Goal: Register for event/course: Sign up to attend an event or enroll in a course

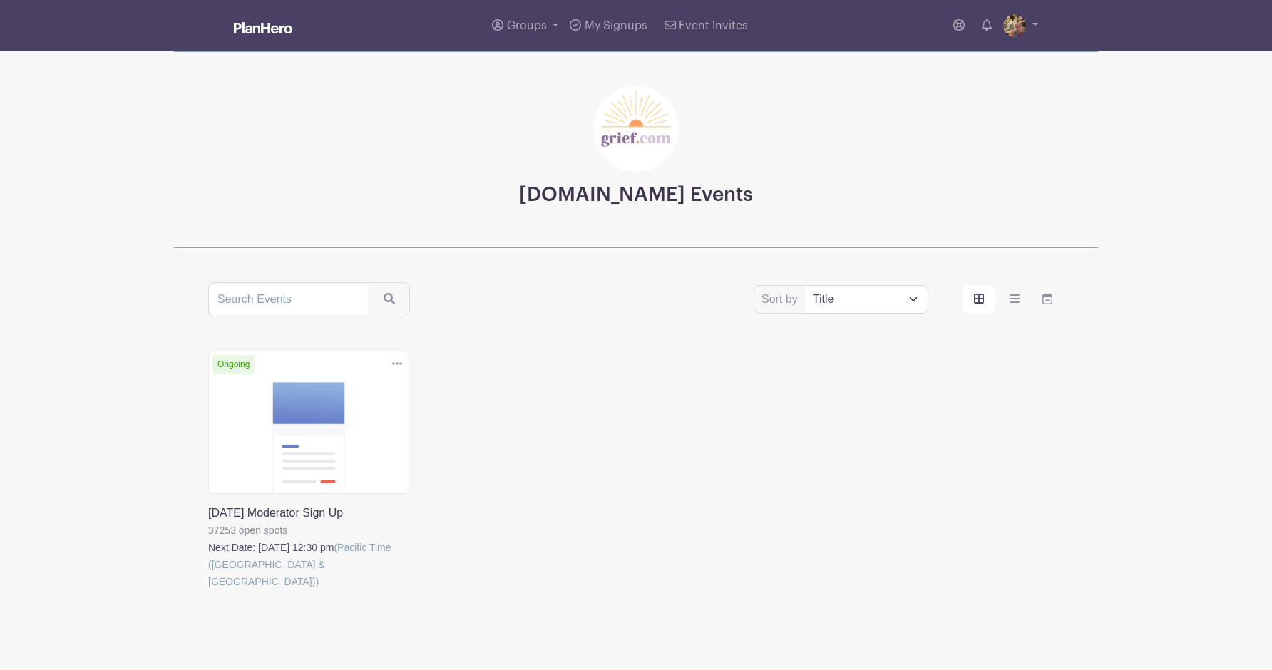
click at [208, 591] on link at bounding box center [208, 591] width 0 height 0
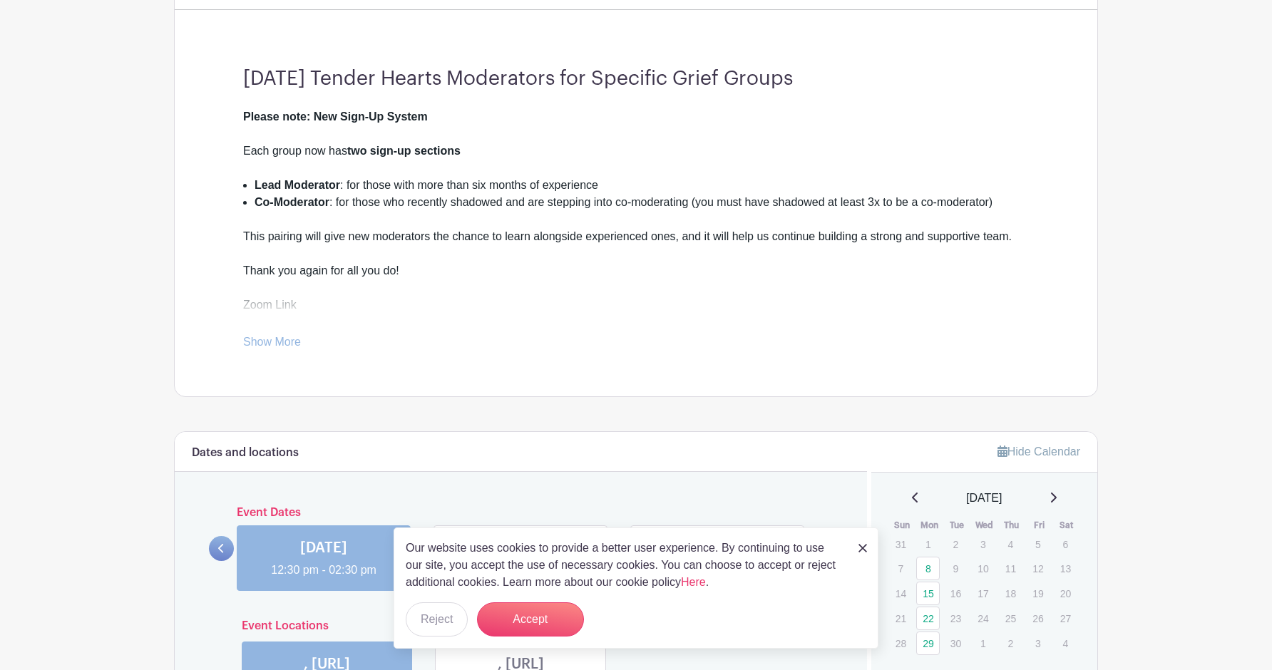
scroll to position [365, 0]
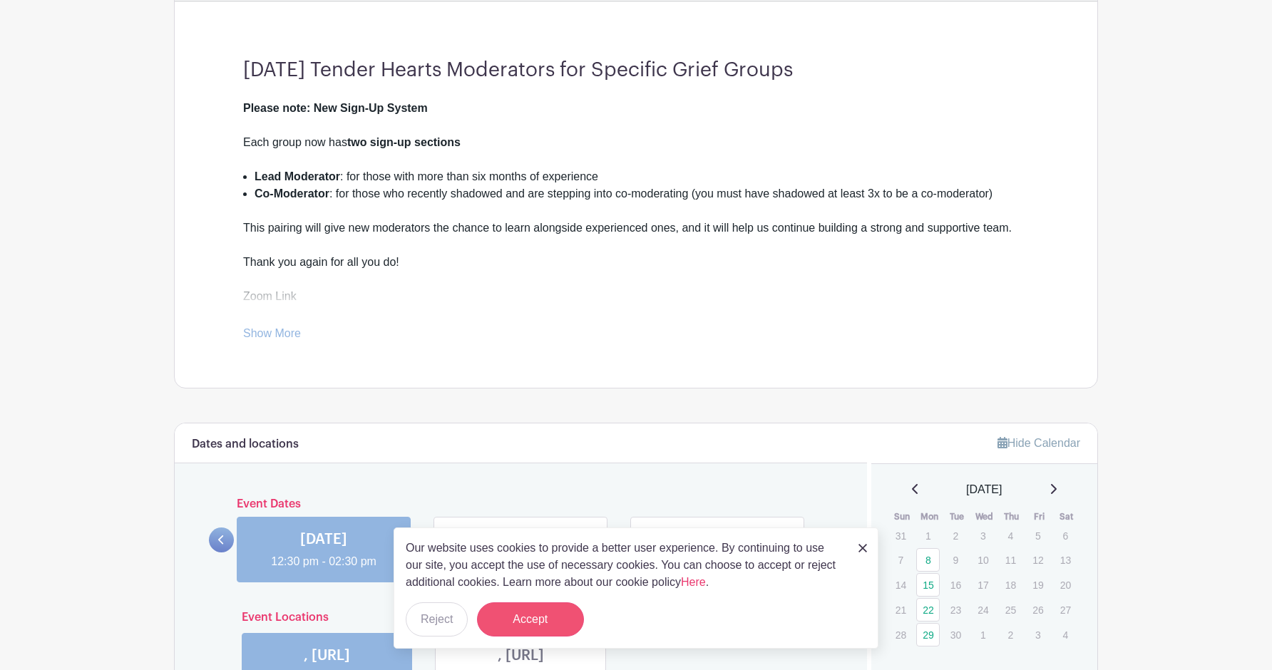
click at [499, 617] on button "Accept" at bounding box center [530, 620] width 107 height 34
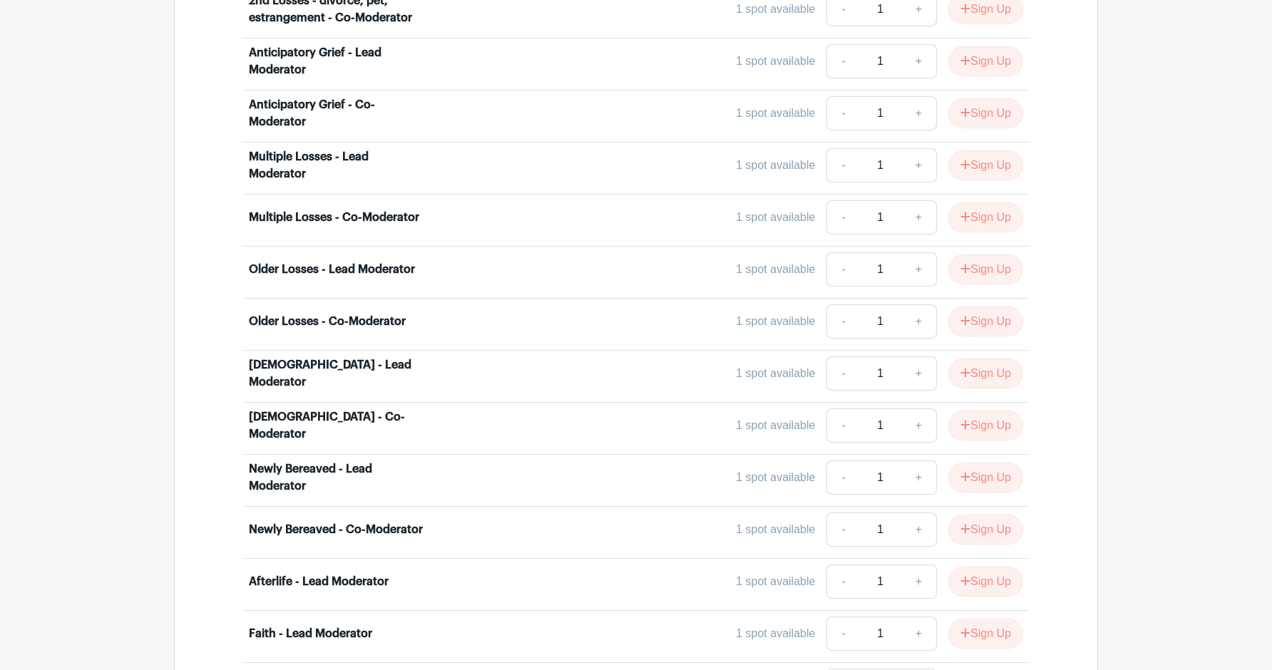
scroll to position [3388, 0]
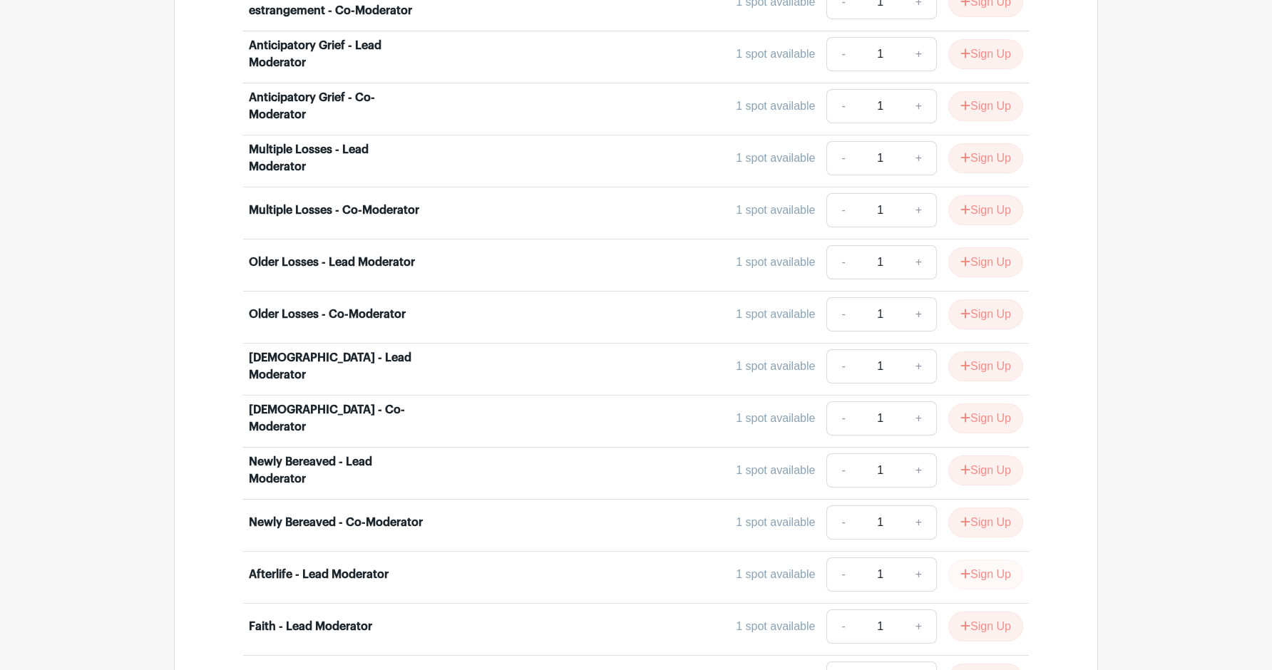
click at [1001, 560] on button "Sign Up" at bounding box center [986, 575] width 75 height 30
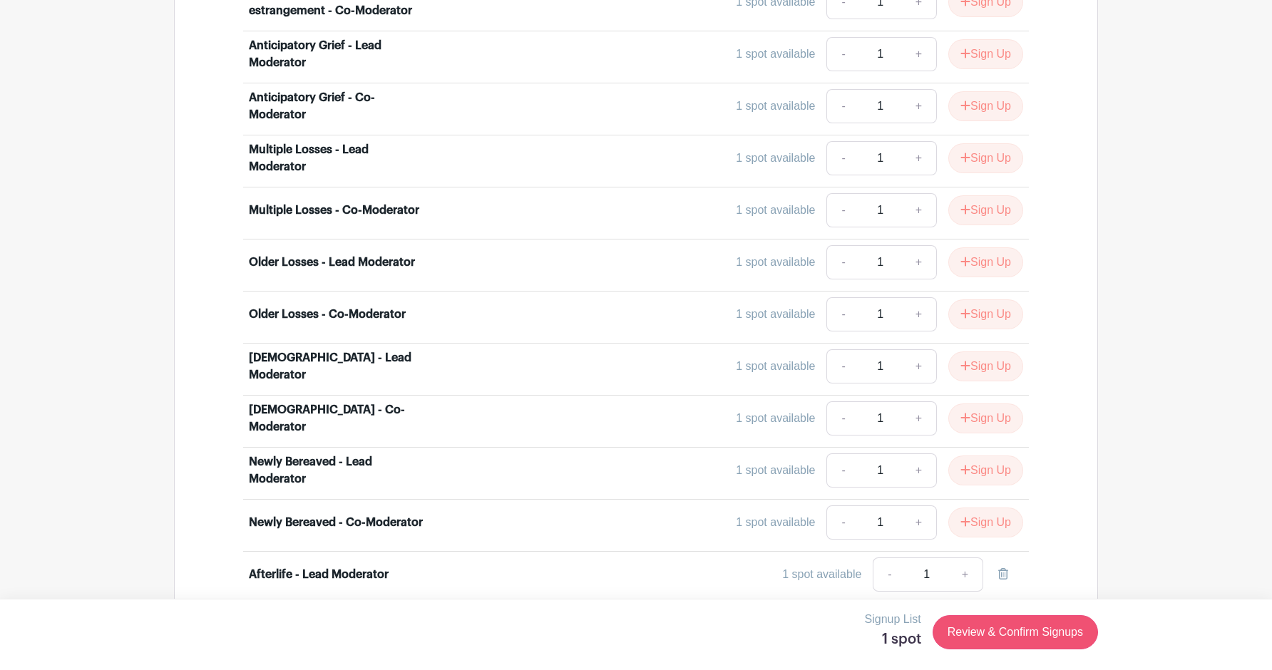
click at [1025, 634] on link "Review & Confirm Signups" at bounding box center [1015, 632] width 165 height 34
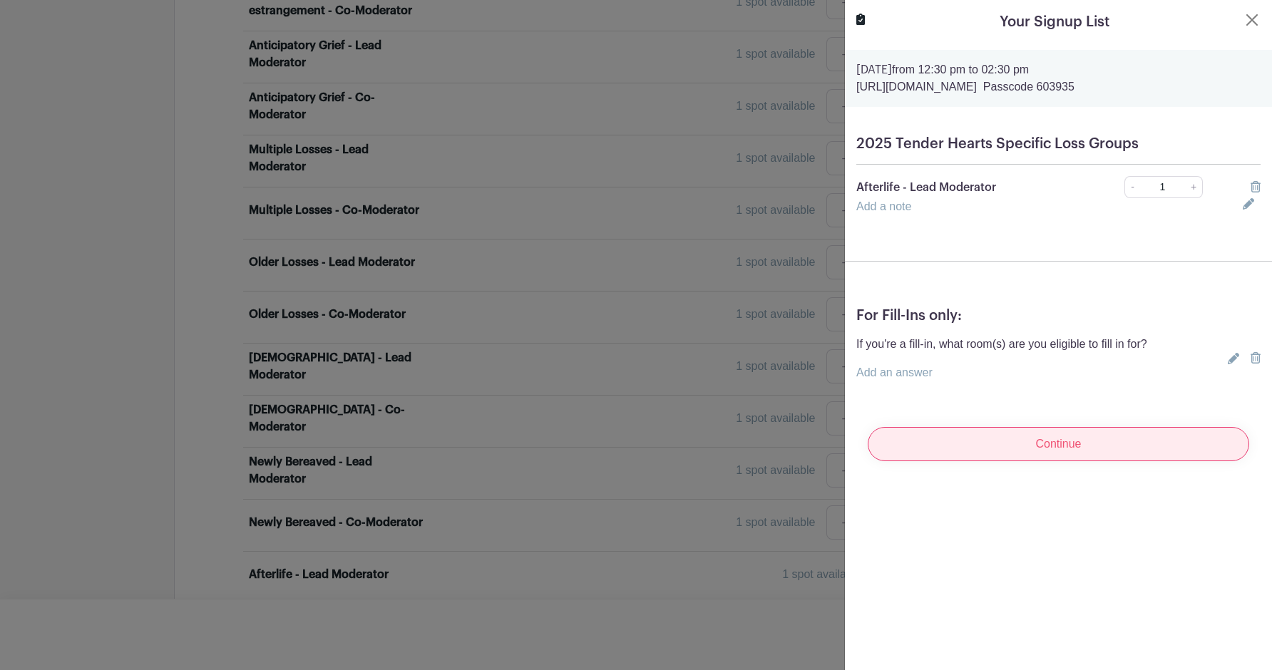
click at [1001, 449] on input "Continue" at bounding box center [1059, 444] width 382 height 34
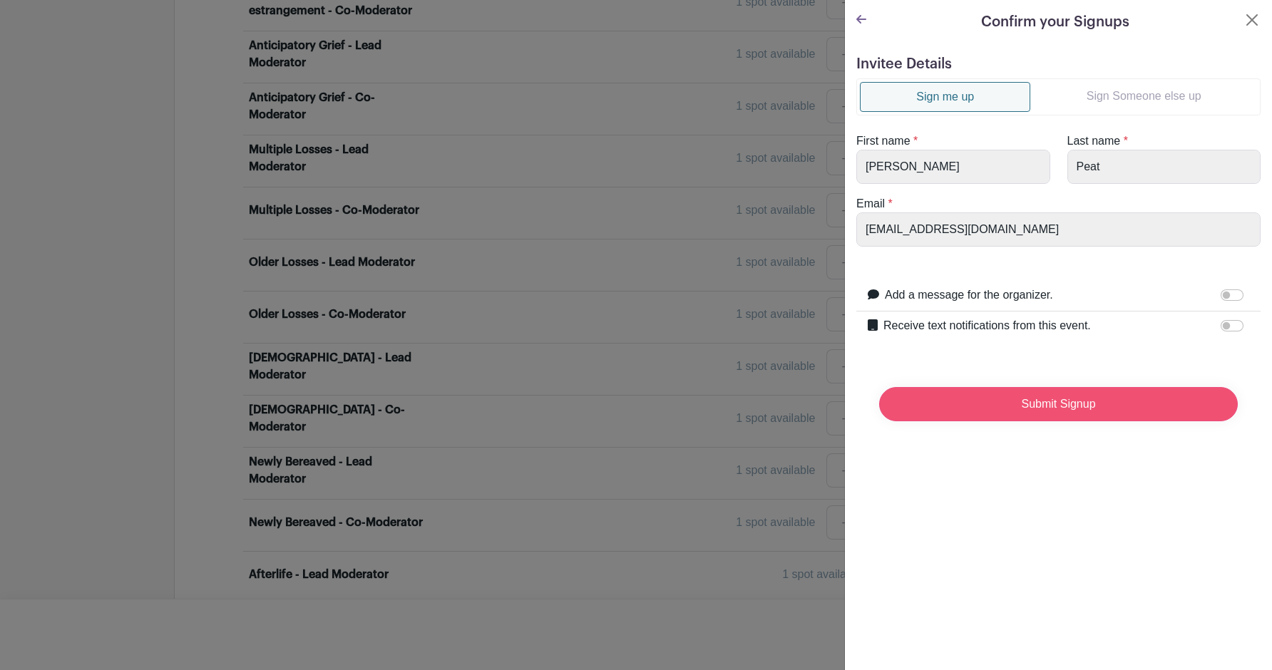
click at [961, 401] on input "Submit Signup" at bounding box center [1058, 404] width 359 height 34
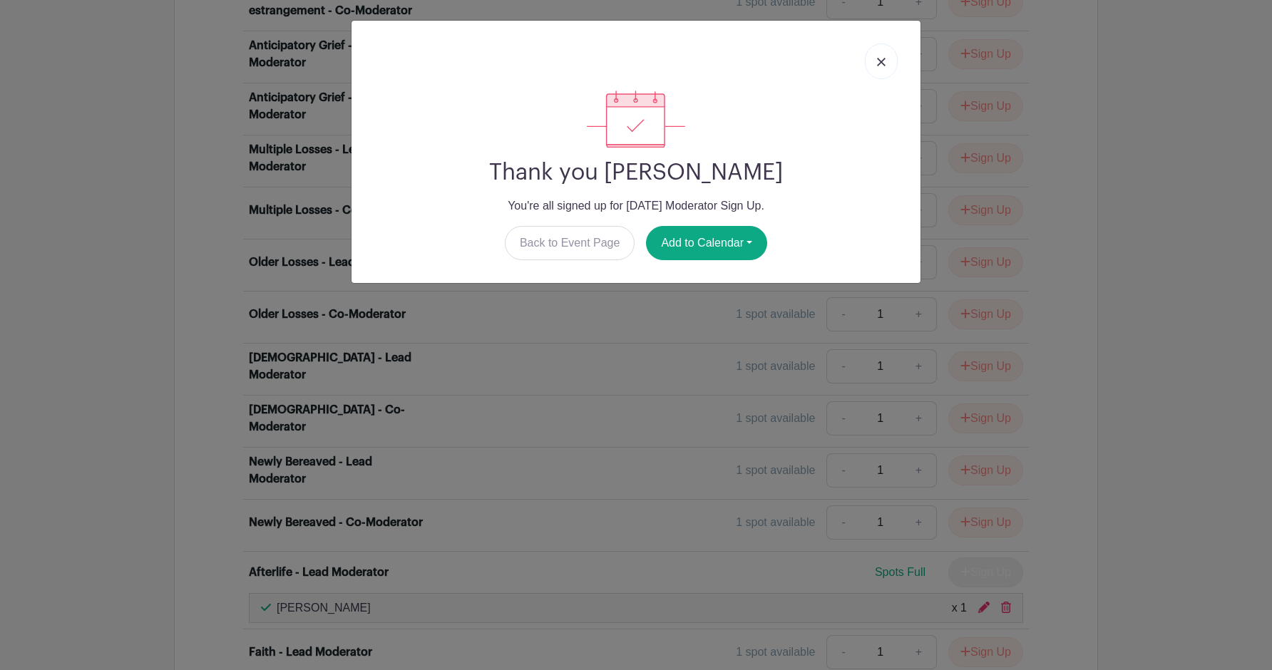
click at [880, 61] on img at bounding box center [881, 62] width 9 height 9
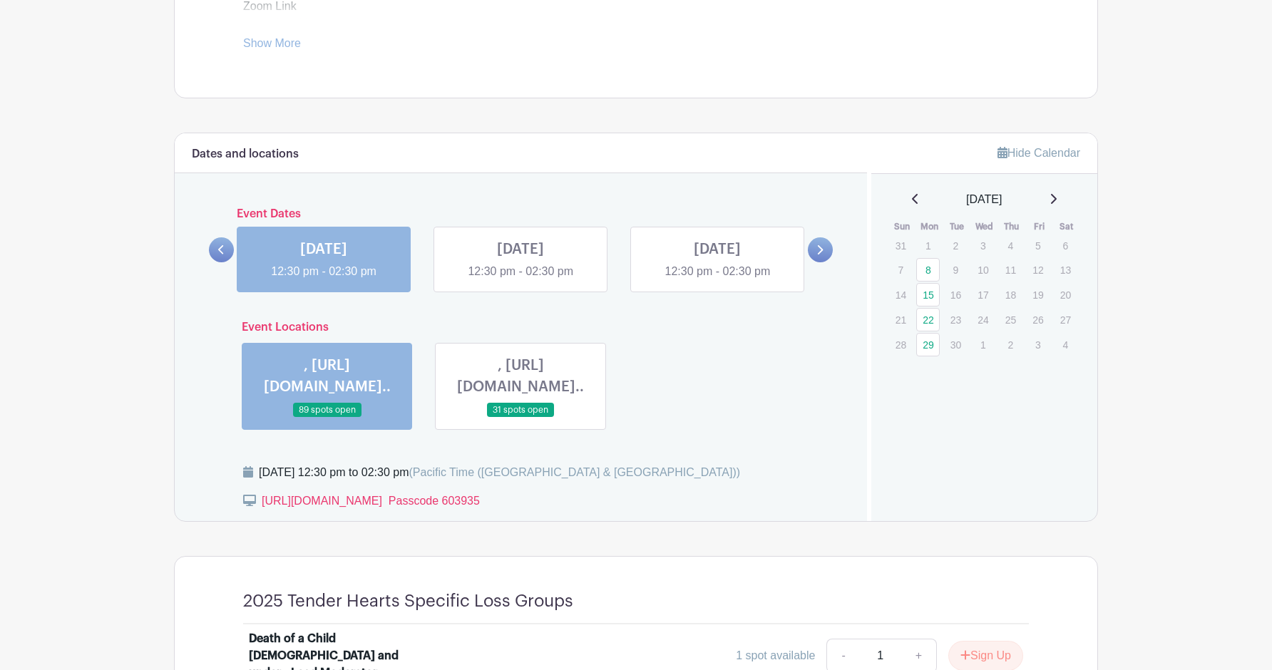
scroll to position [658, 0]
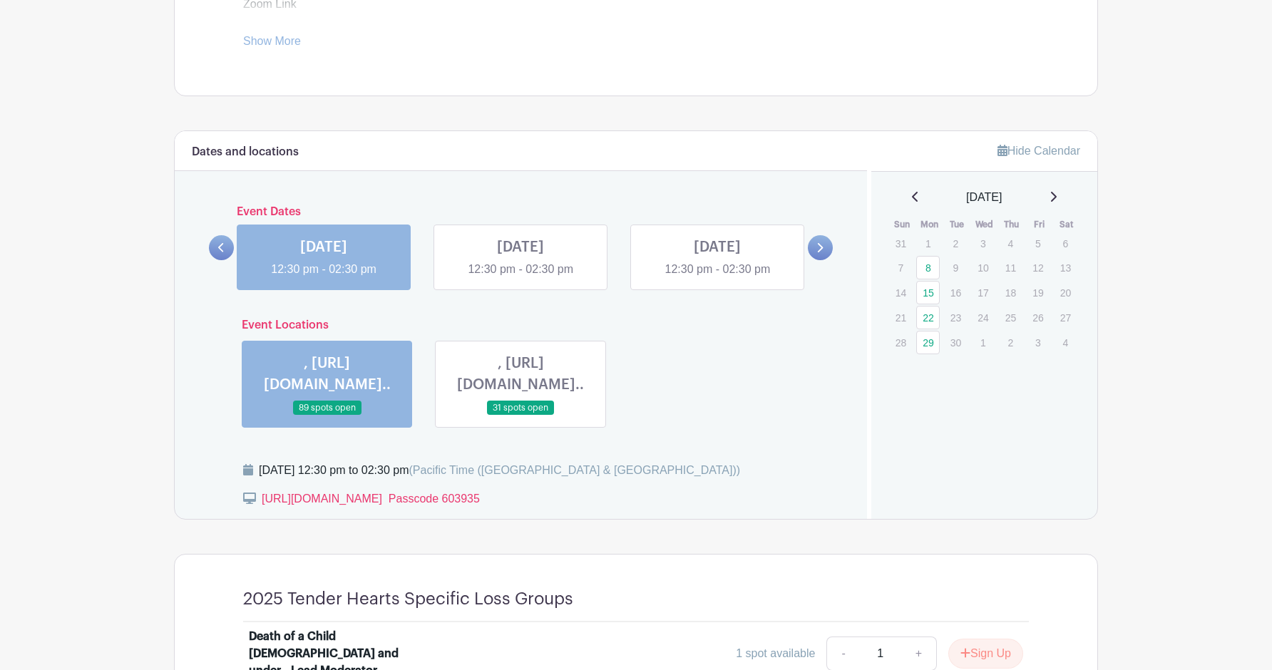
click at [521, 278] on link at bounding box center [521, 278] width 0 height 0
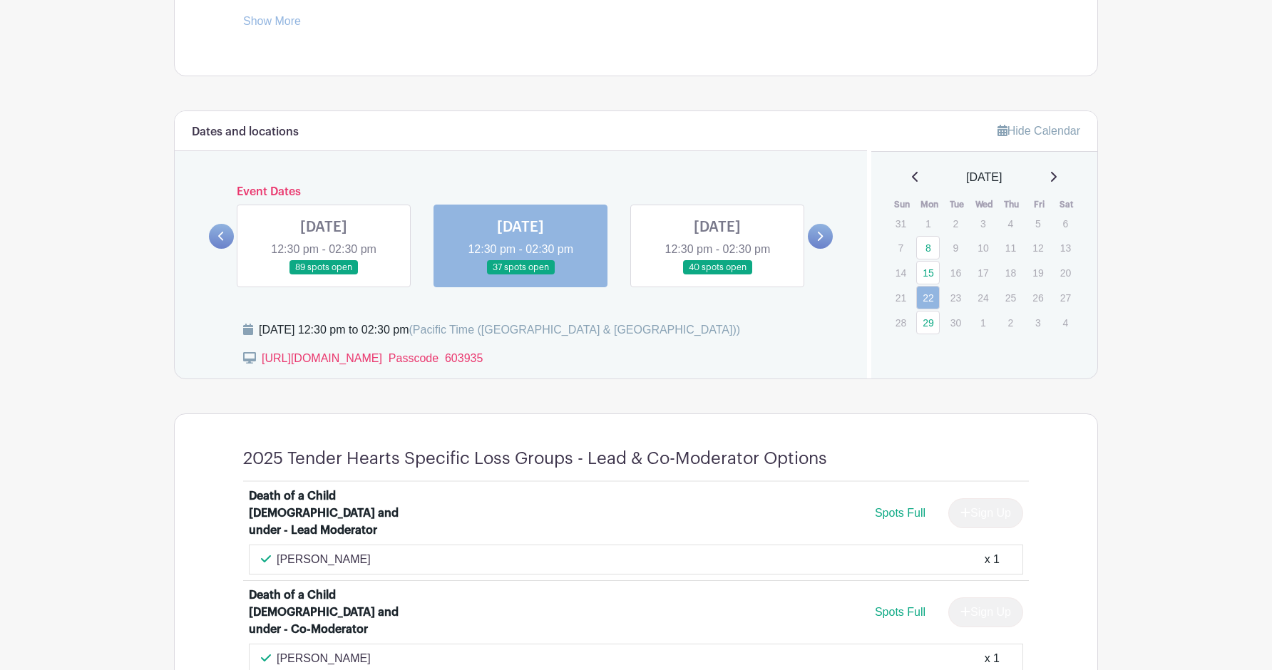
scroll to position [675, 0]
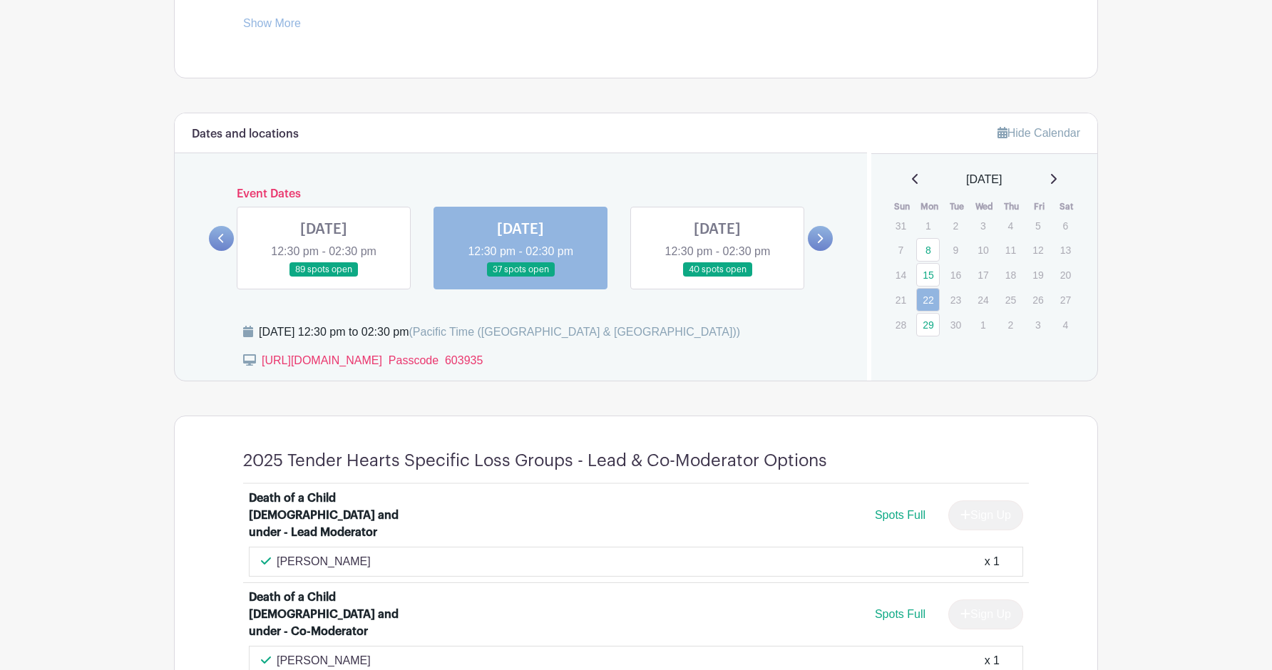
click at [324, 277] on link at bounding box center [324, 277] width 0 height 0
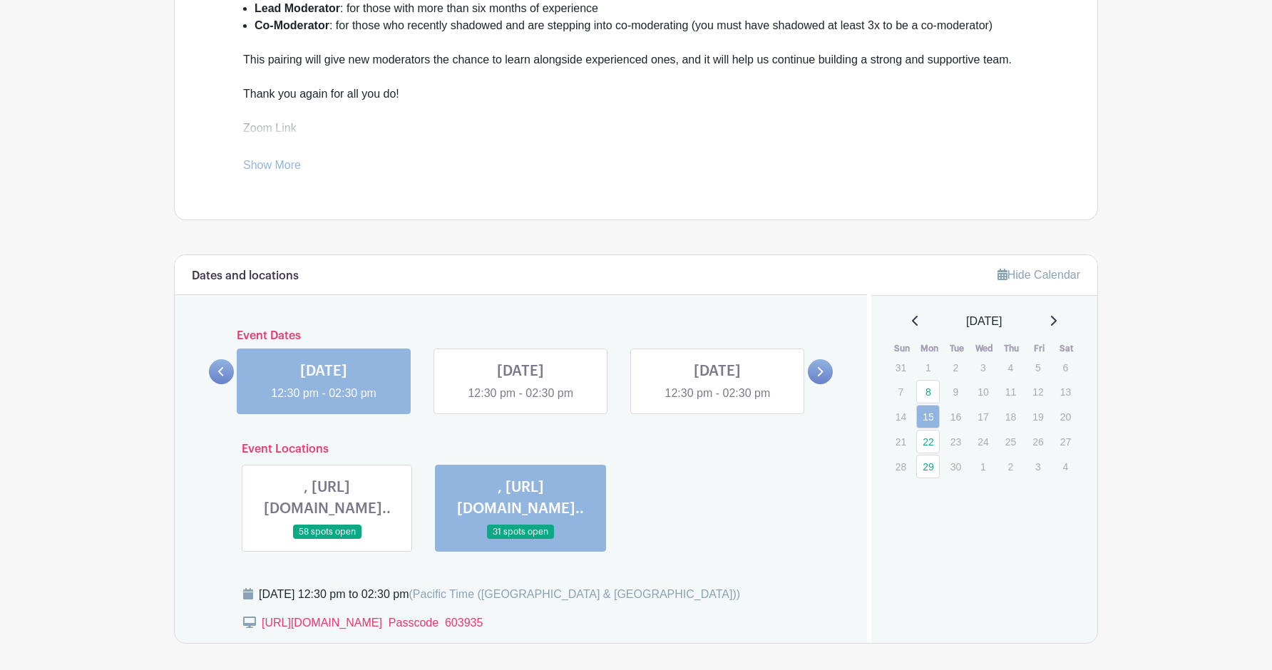
scroll to position [533, 0]
click at [324, 402] on link at bounding box center [324, 402] width 0 height 0
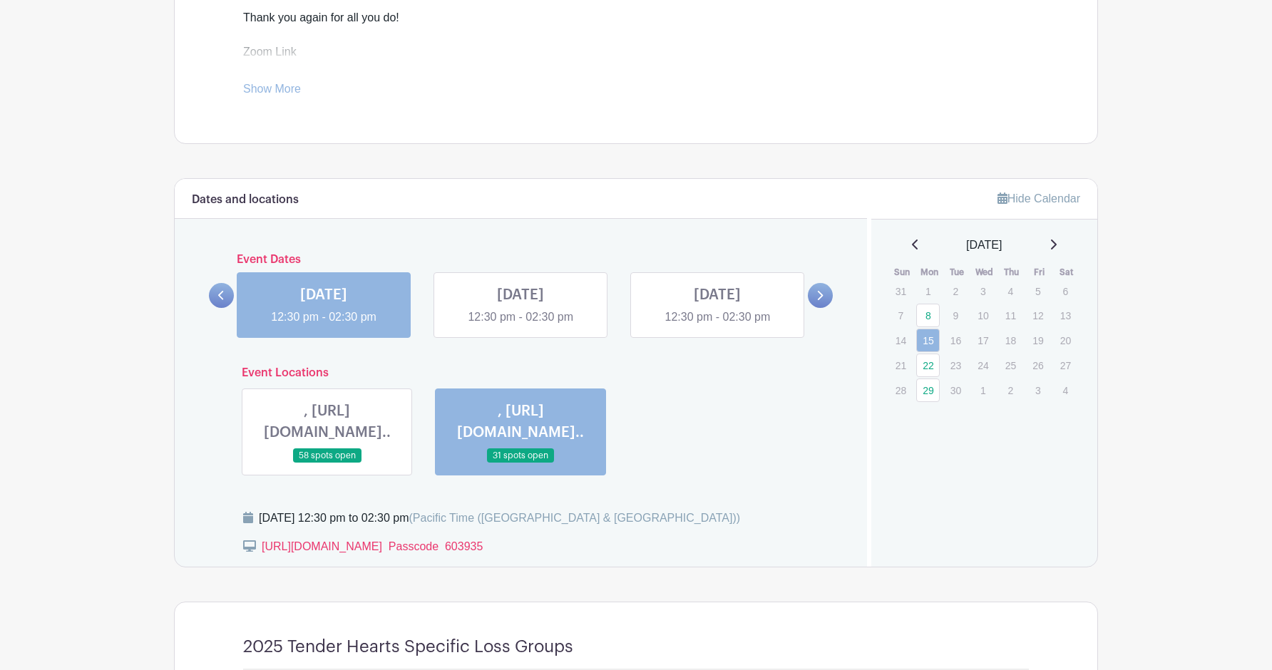
scroll to position [609, 0]
click at [521, 327] on link at bounding box center [521, 327] width 0 height 0
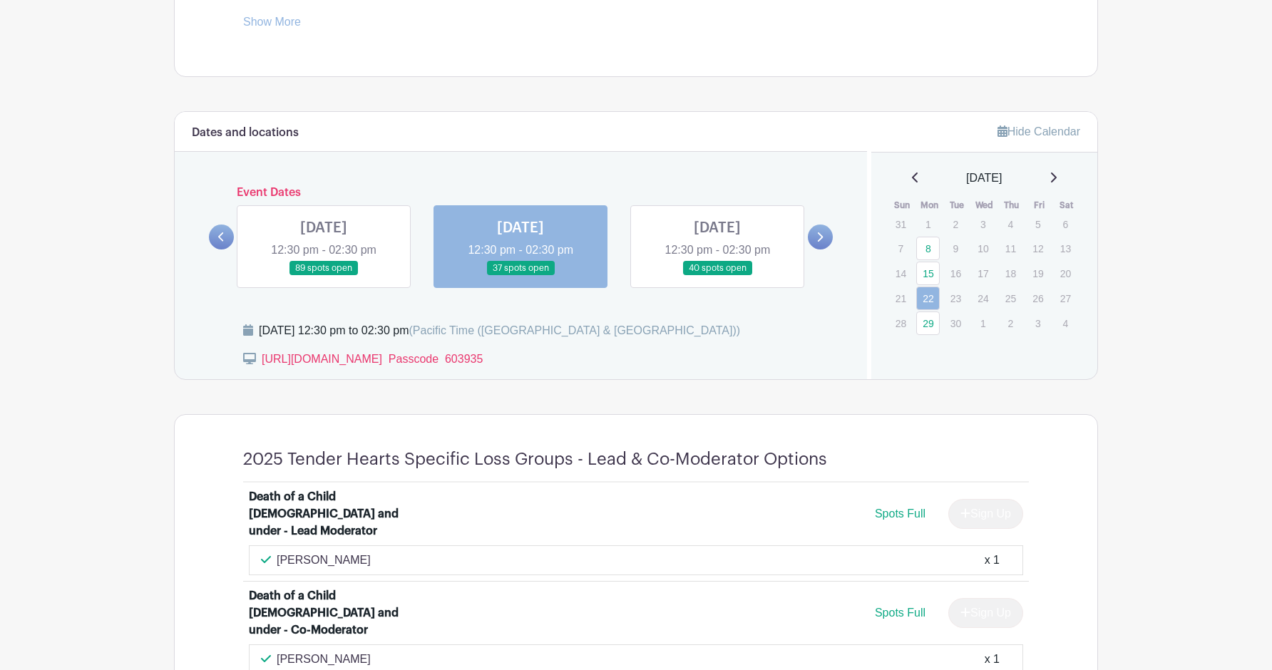
scroll to position [676, 0]
click at [717, 277] on link at bounding box center [717, 277] width 0 height 0
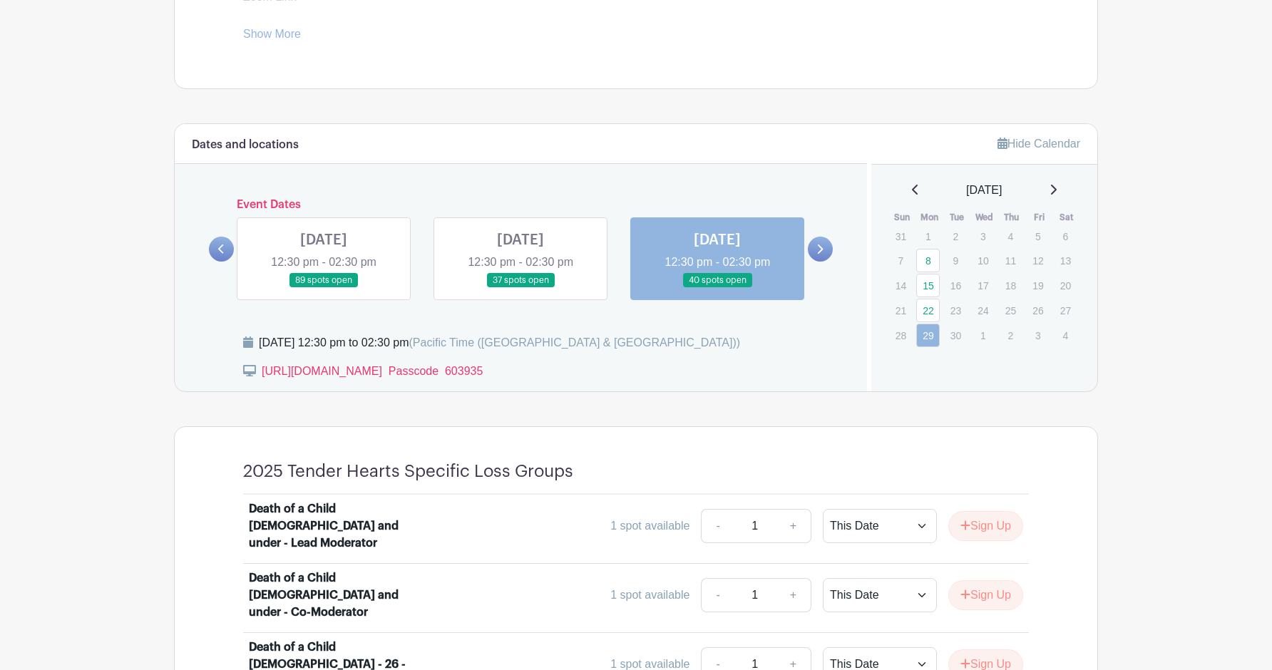
scroll to position [664, 0]
click at [521, 289] on link at bounding box center [521, 289] width 0 height 0
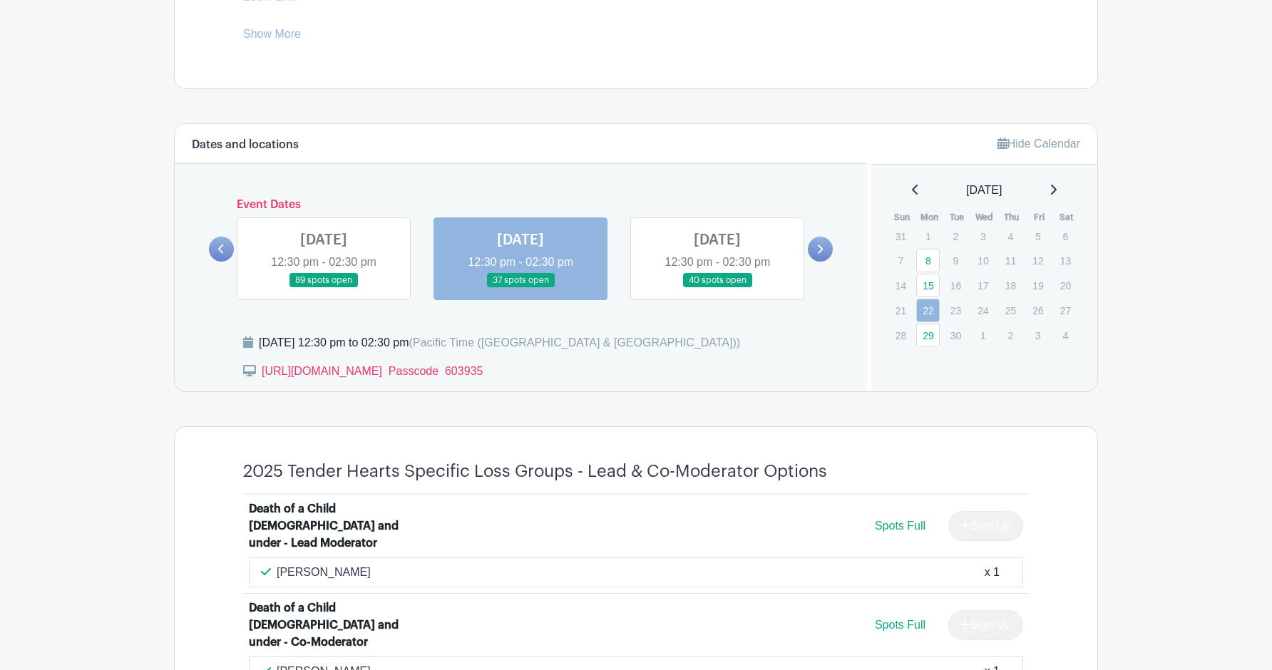
scroll to position [663, 0]
click at [925, 339] on link "29" at bounding box center [928, 337] width 24 height 24
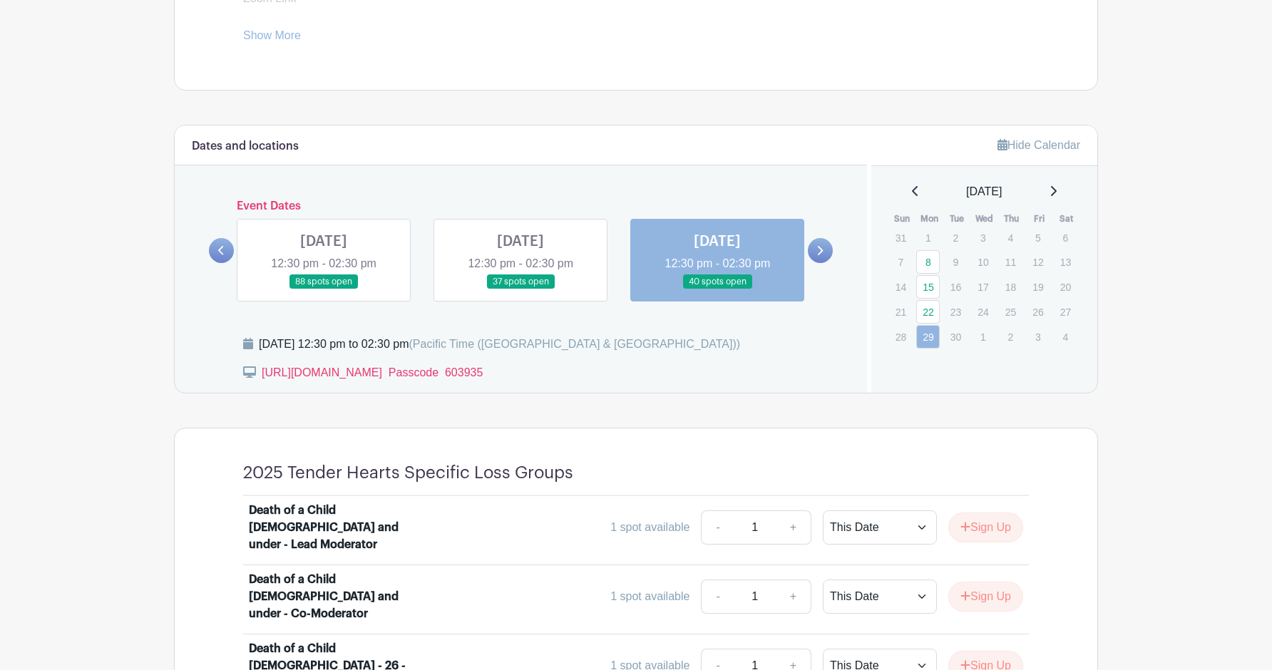
click at [1057, 188] on icon at bounding box center [1053, 190] width 7 height 11
click at [1057, 190] on icon at bounding box center [1053, 190] width 7 height 11
click at [821, 247] on link at bounding box center [820, 250] width 25 height 25
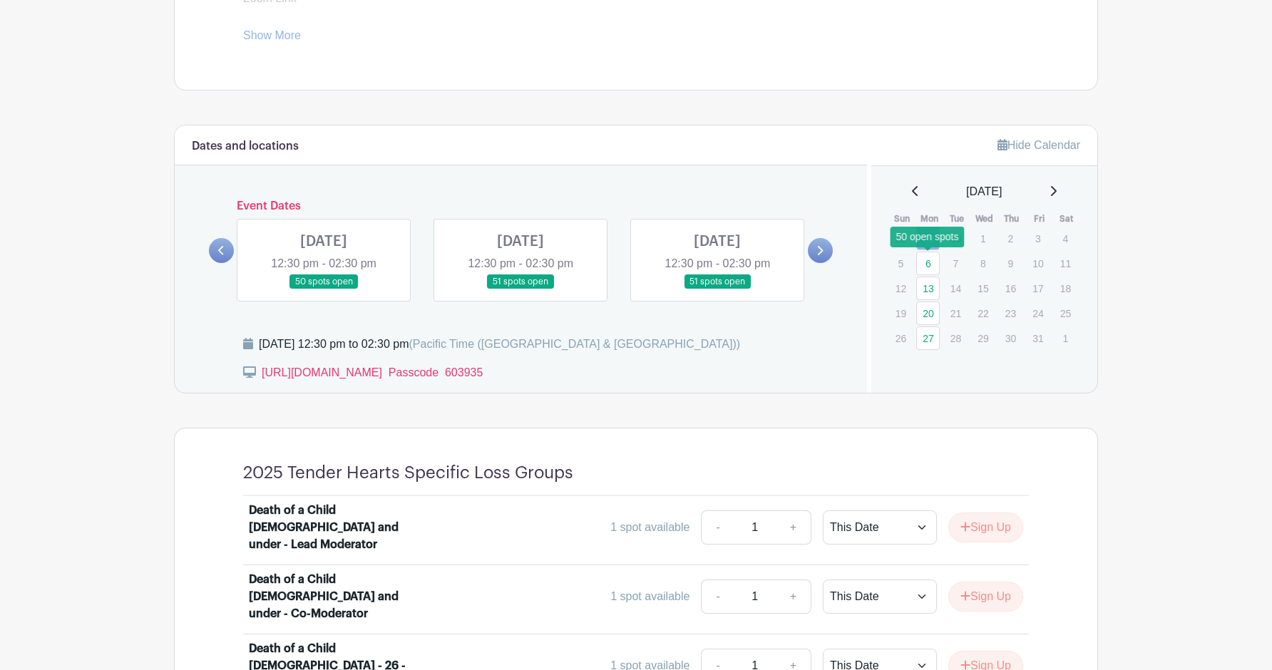
click at [929, 263] on link "6" at bounding box center [928, 264] width 24 height 24
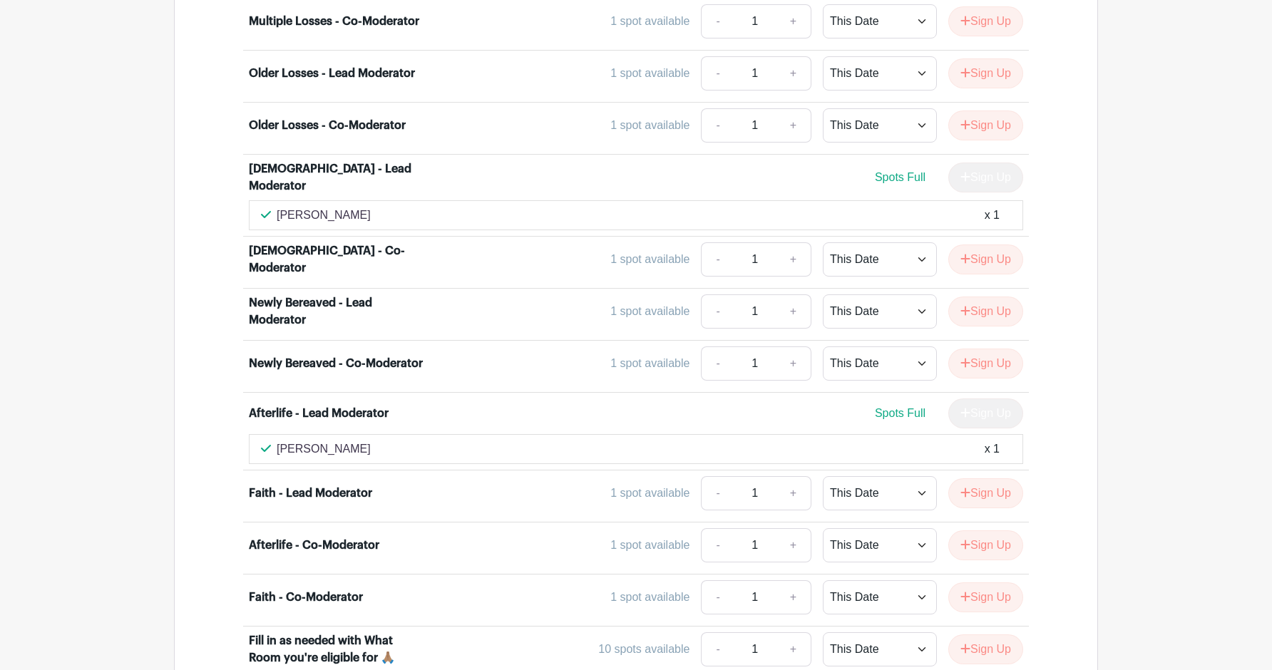
scroll to position [3638, 0]
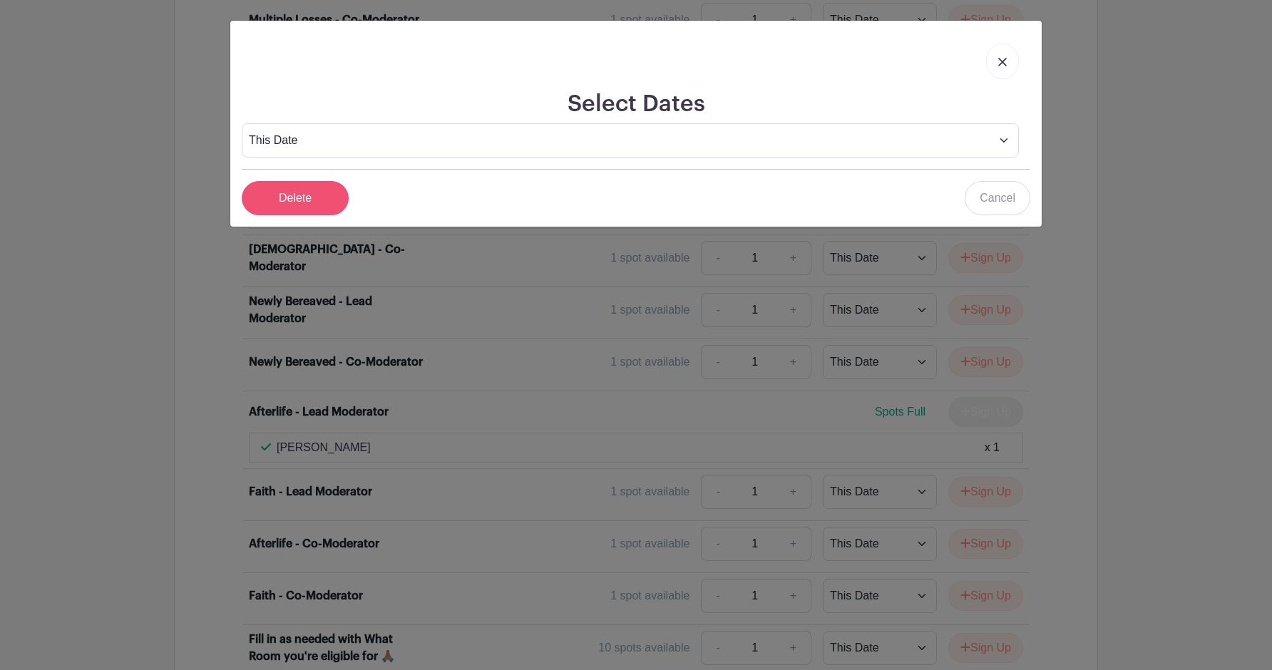
click at [297, 193] on input "Delete" at bounding box center [295, 198] width 107 height 34
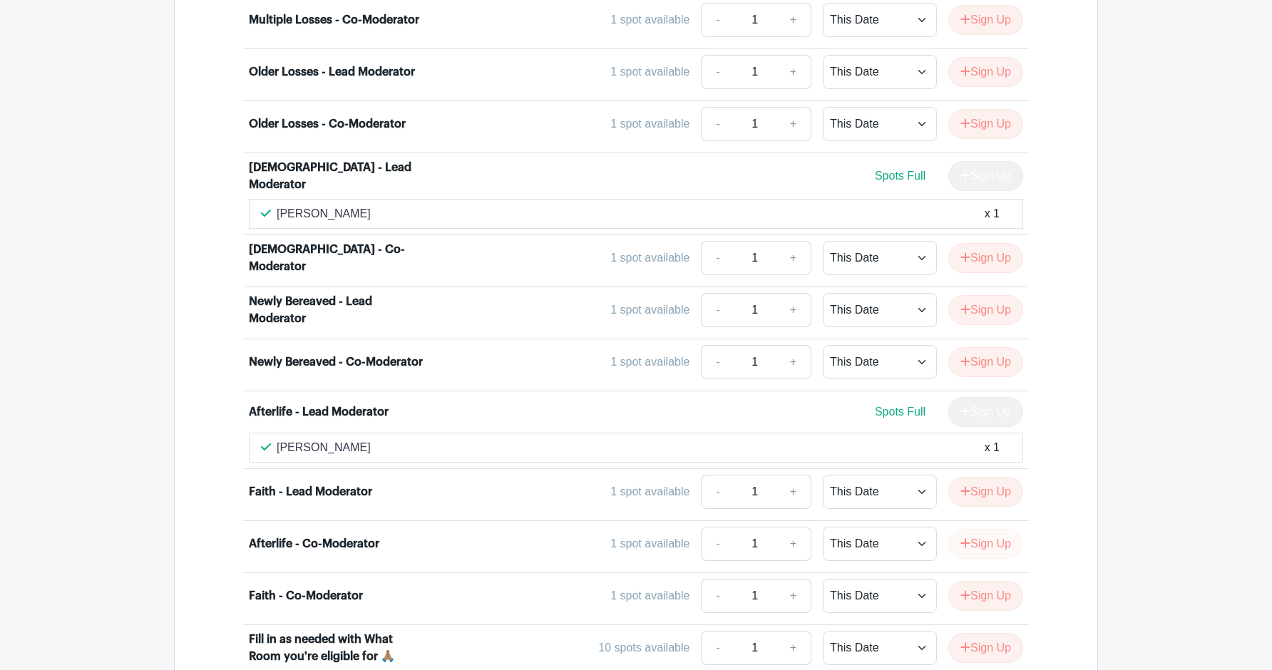
click at [999, 529] on button "Sign Up" at bounding box center [986, 544] width 75 height 30
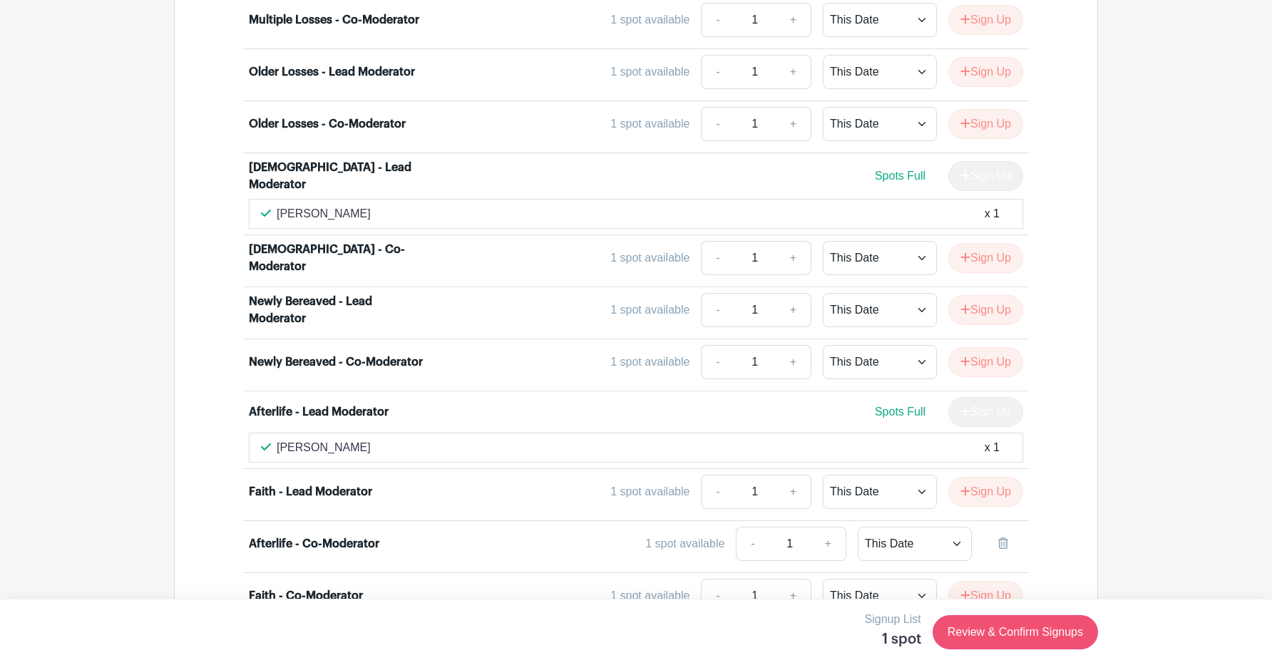
click at [1021, 633] on link "Review & Confirm Signups" at bounding box center [1015, 632] width 165 height 34
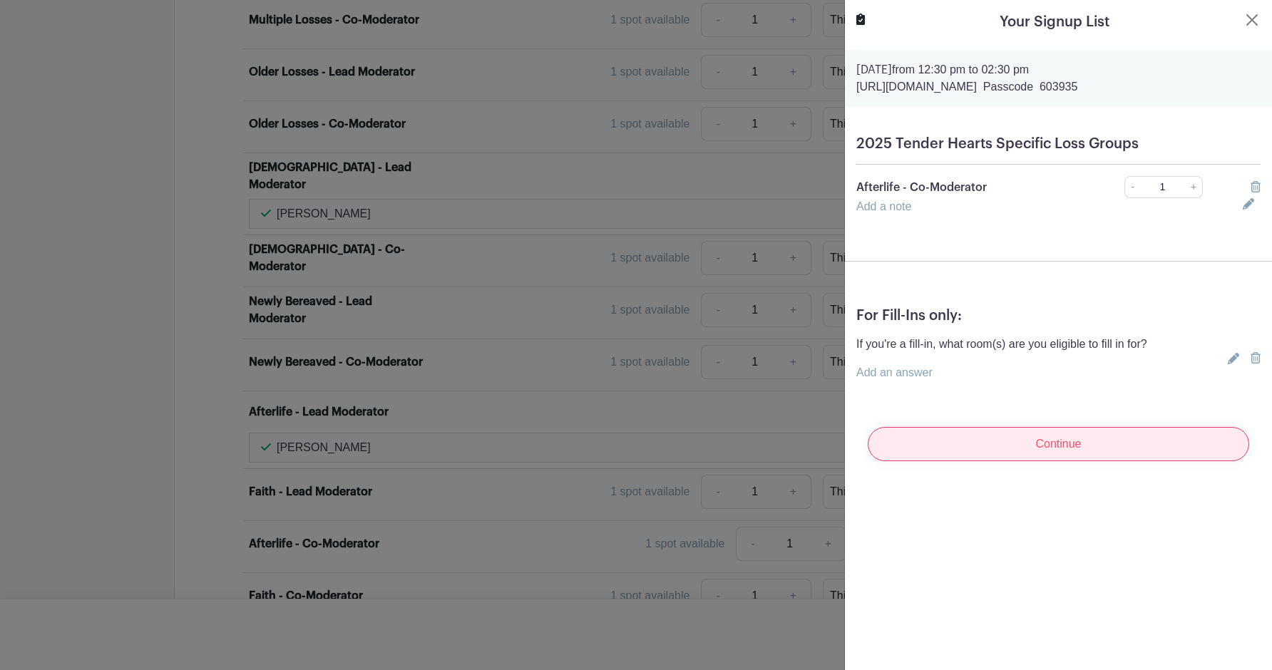
click at [994, 447] on input "Continue" at bounding box center [1059, 444] width 382 height 34
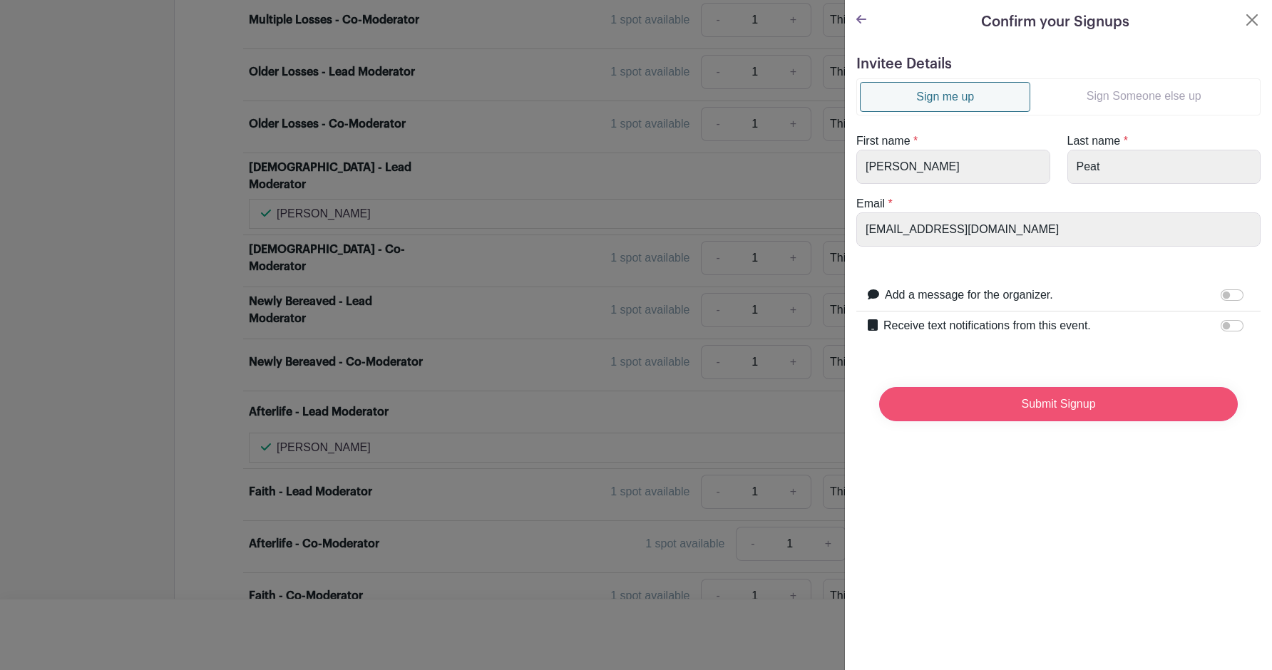
click at [995, 403] on input "Submit Signup" at bounding box center [1058, 404] width 359 height 34
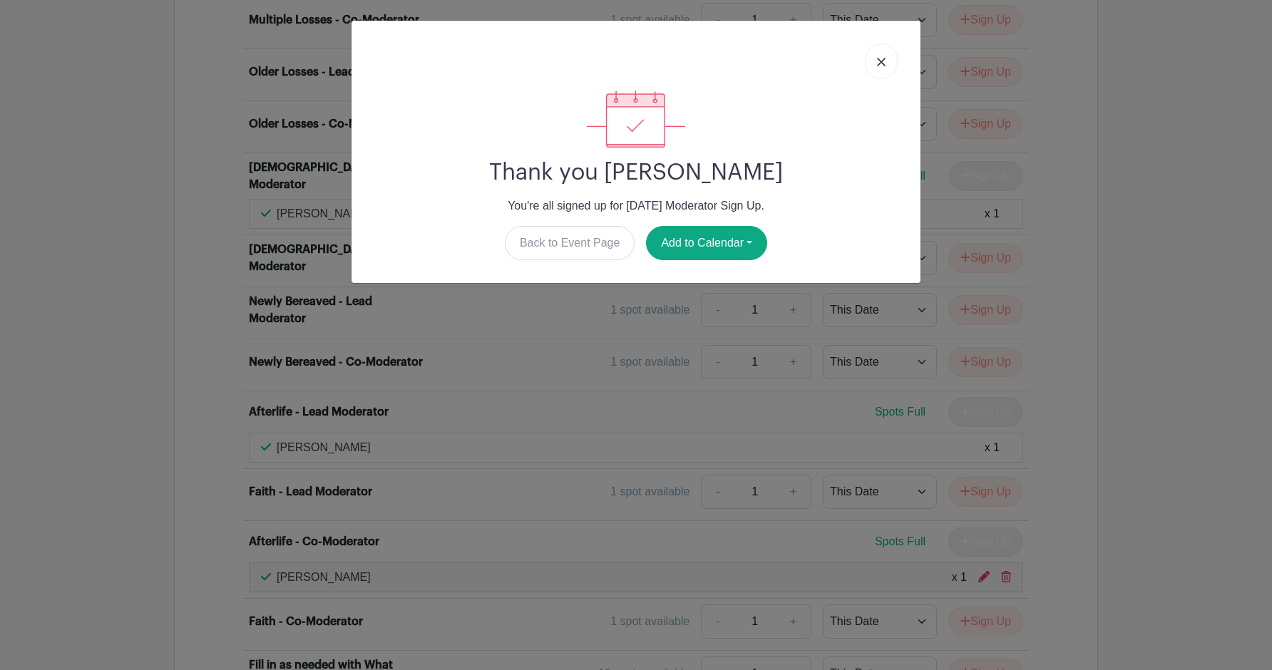
click at [884, 57] on link at bounding box center [881, 62] width 33 height 36
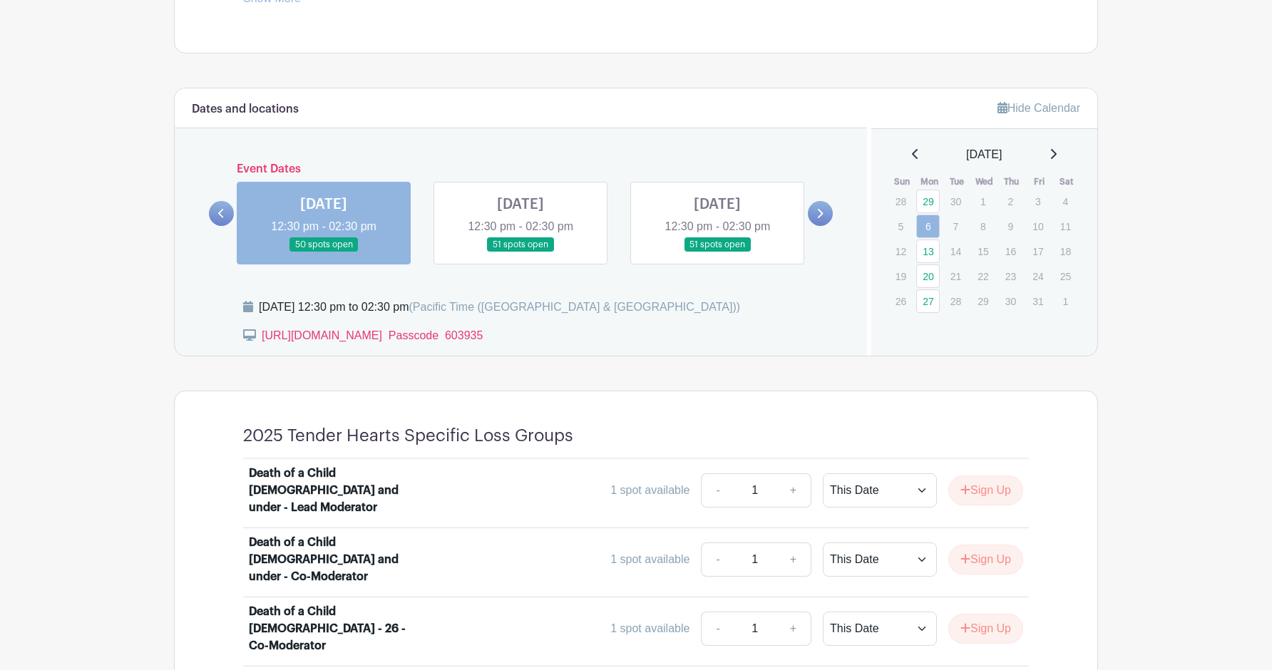
scroll to position [699, 0]
click at [521, 254] on link at bounding box center [521, 254] width 0 height 0
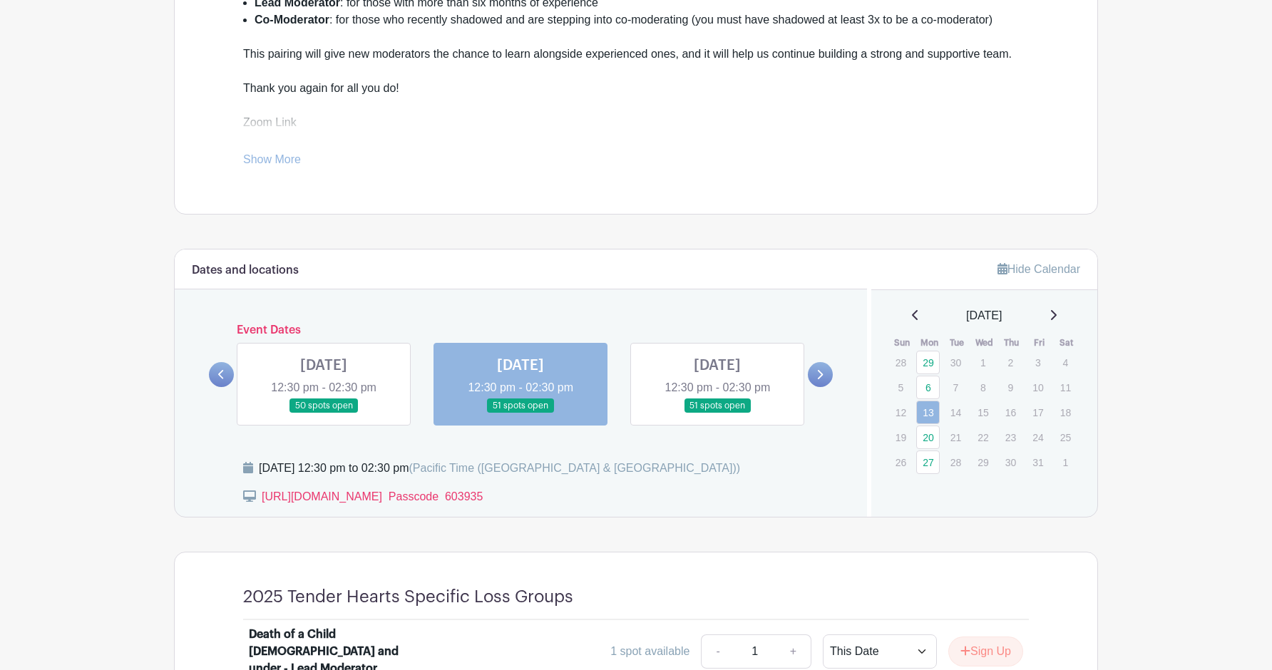
scroll to position [540, 0]
click at [717, 413] on link at bounding box center [717, 413] width 0 height 0
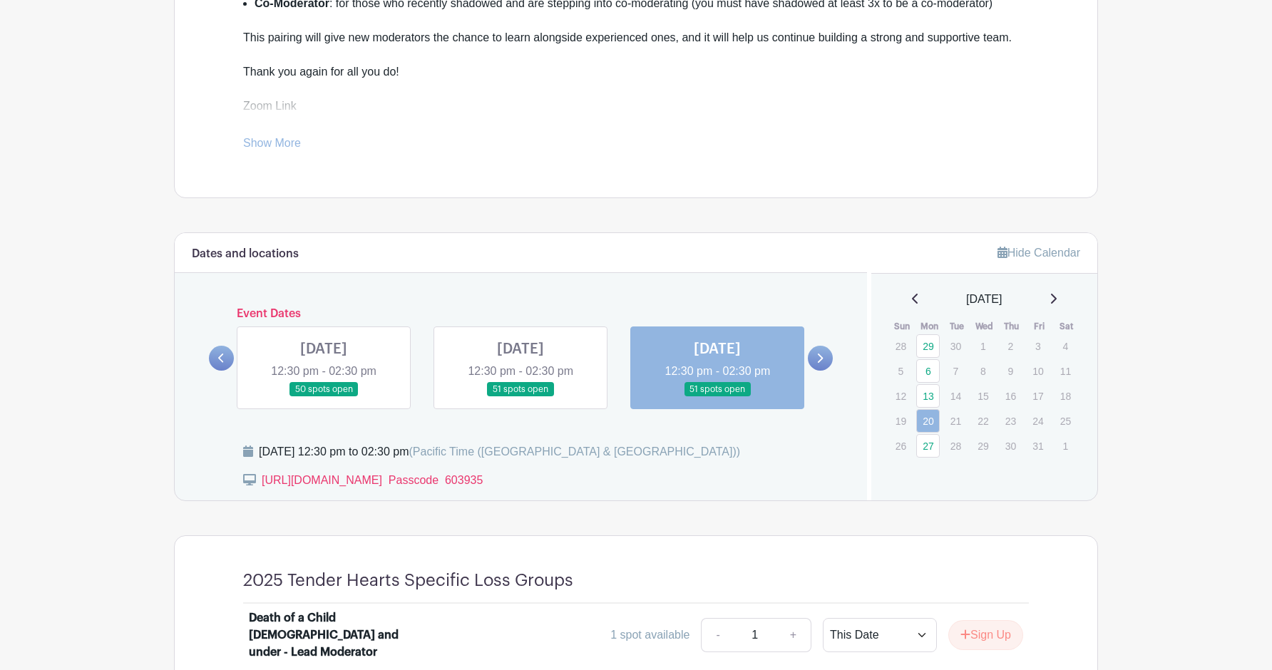
scroll to position [549, 0]
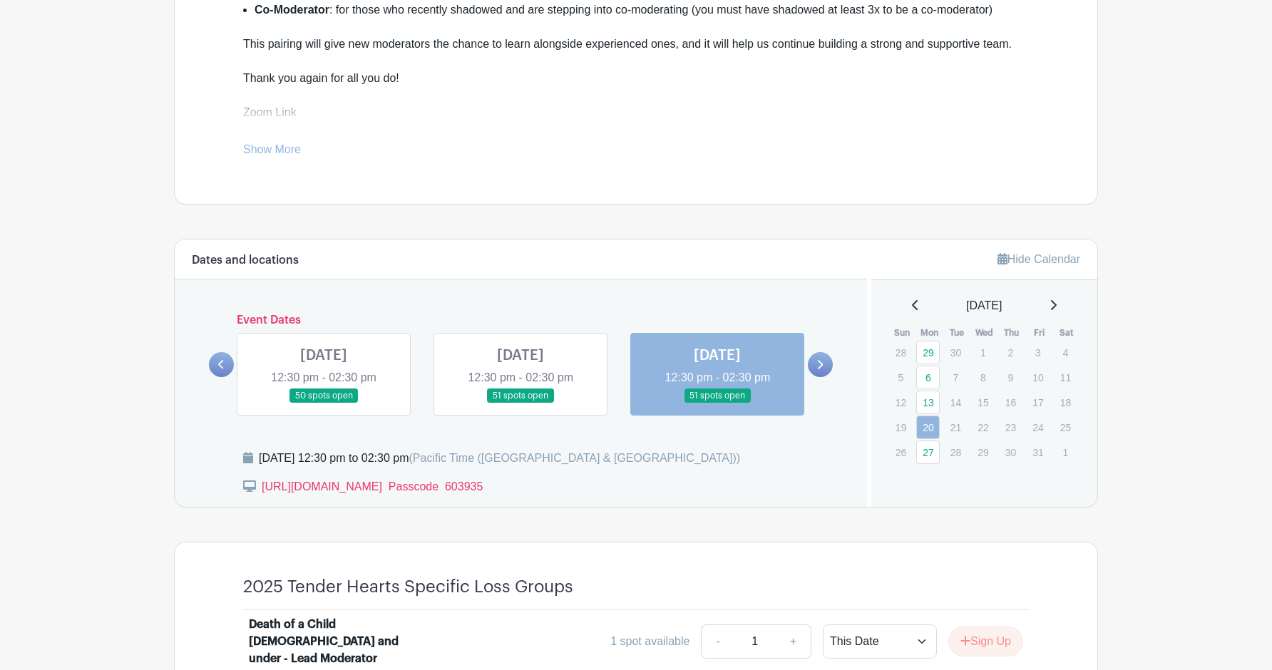
click at [819, 359] on link at bounding box center [820, 364] width 25 height 25
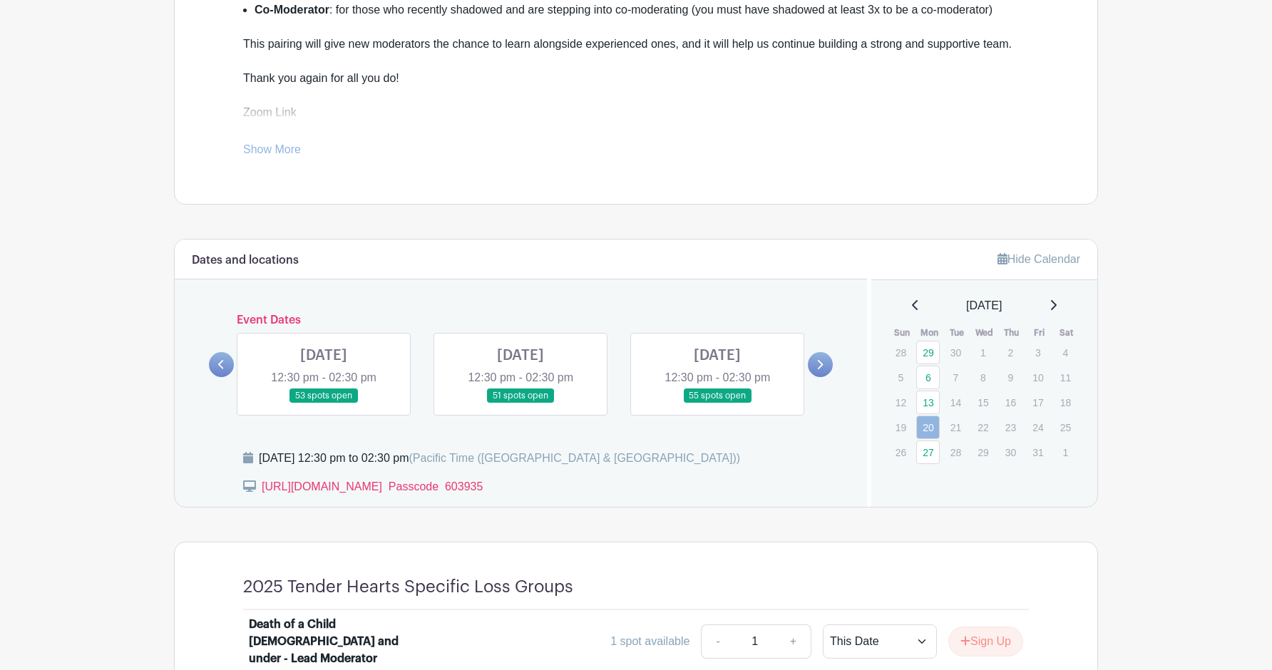
click at [324, 404] on link at bounding box center [324, 404] width 0 height 0
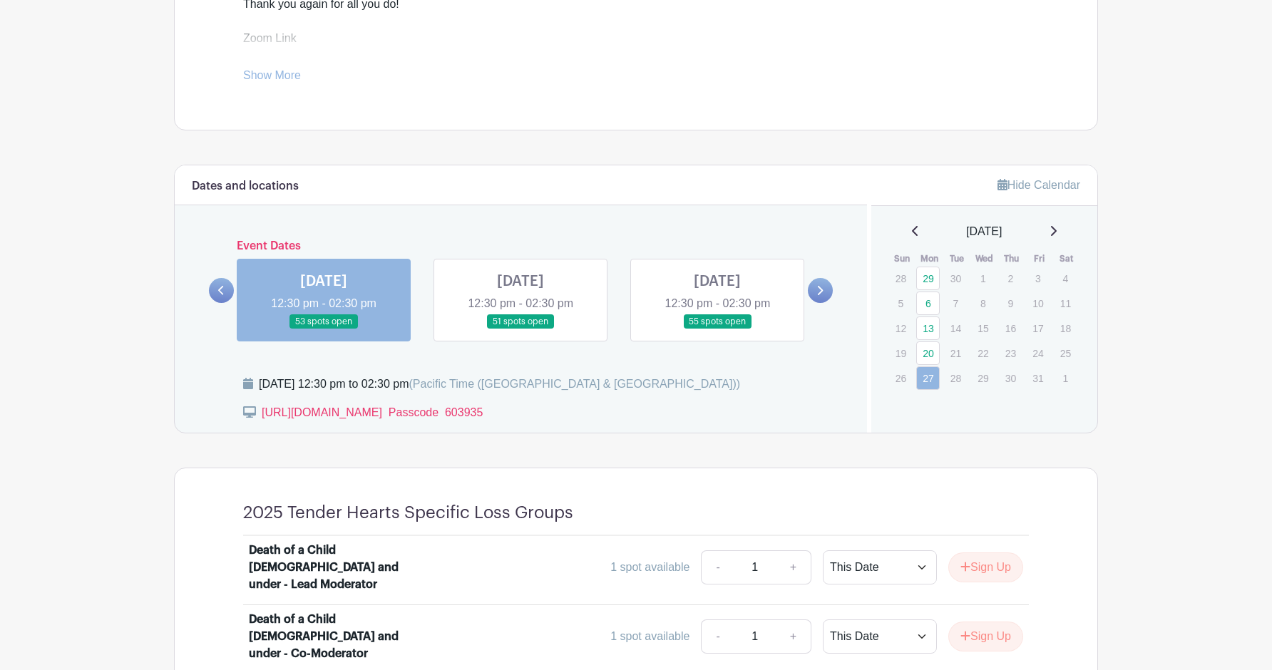
scroll to position [622, 0]
click at [521, 331] on link at bounding box center [521, 331] width 0 height 0
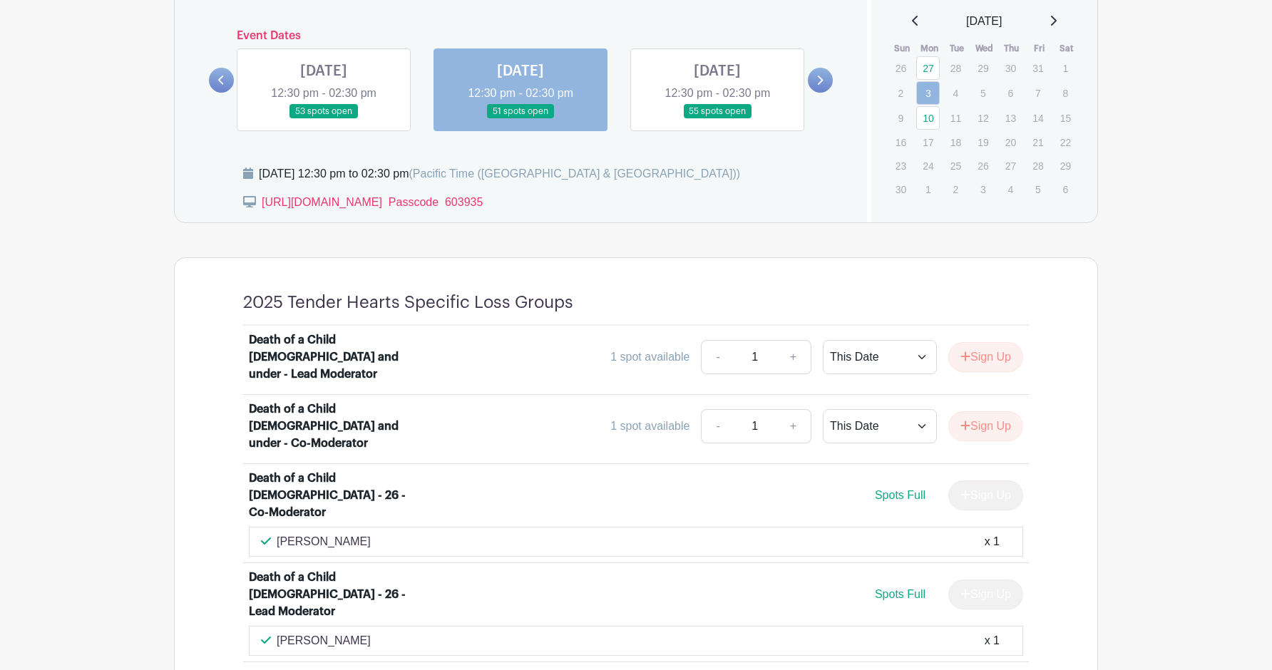
scroll to position [834, 0]
click at [717, 119] on link at bounding box center [717, 119] width 0 height 0
